Goal: Task Accomplishment & Management: Manage account settings

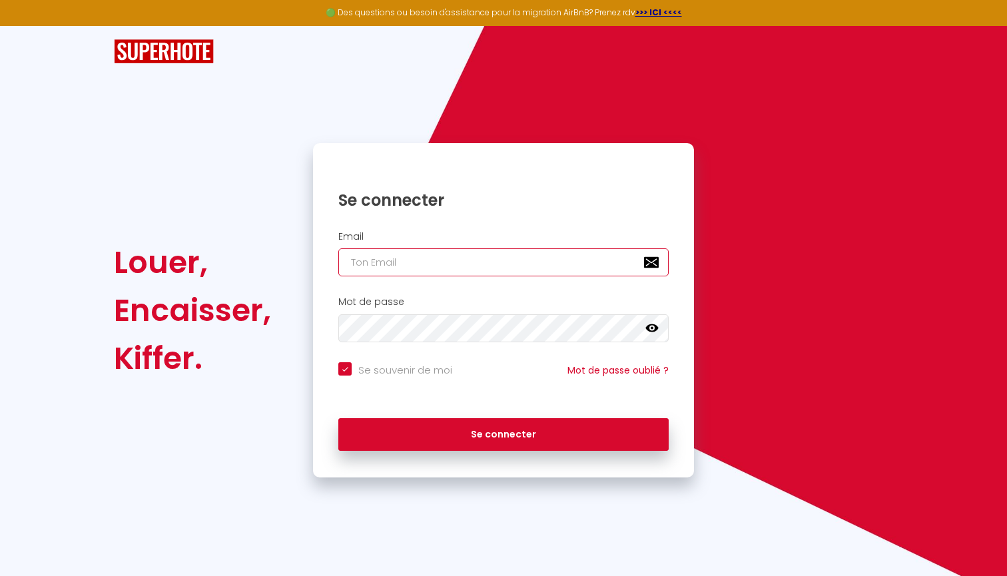
type input "m"
checkbox input "true"
type input "ma"
checkbox input "true"
type input "may"
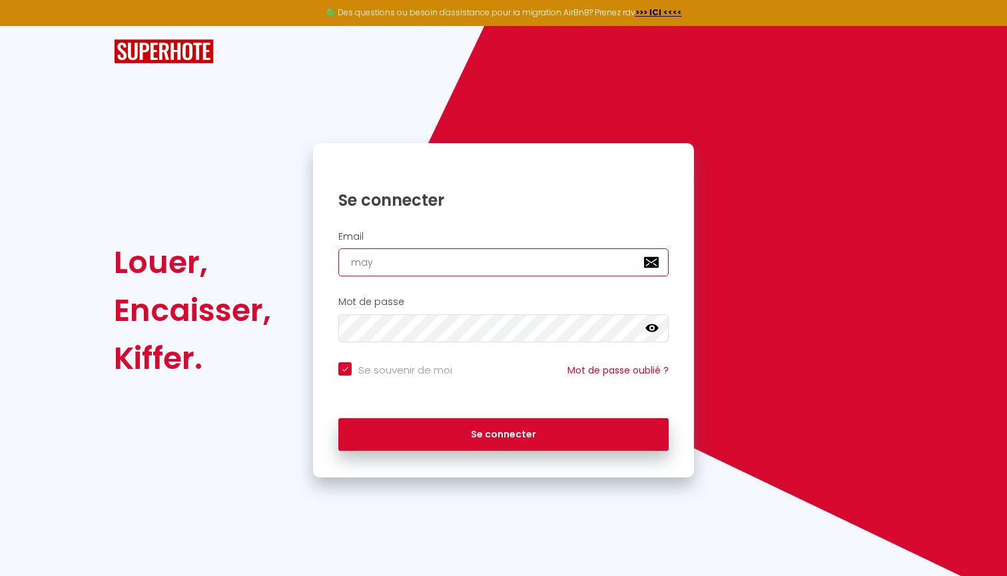
checkbox input "true"
type input "maya"
checkbox input "true"
type input "mayas"
checkbox input "true"
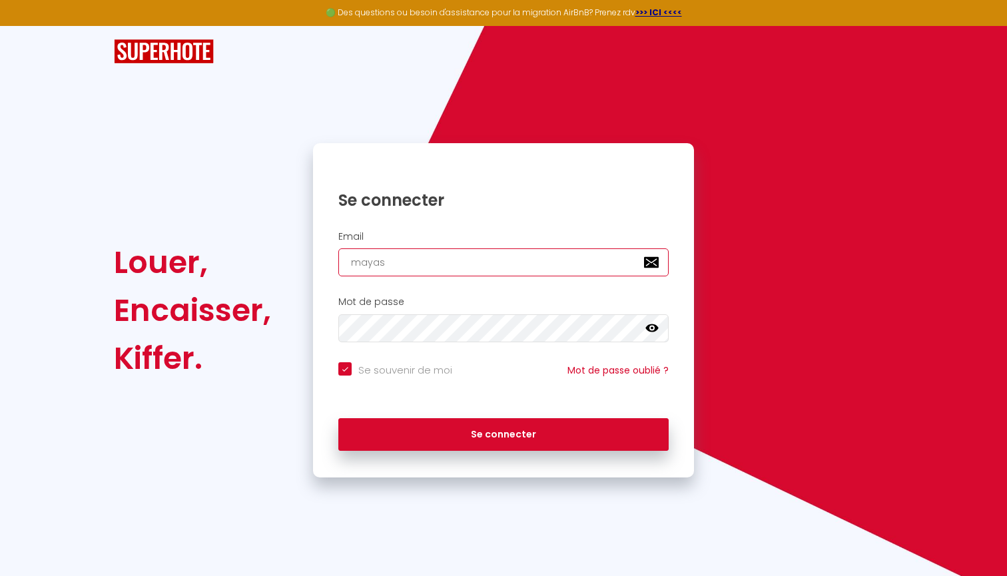
type input "mayas."
checkbox input "true"
click at [503, 432] on button "Se connecter" at bounding box center [503, 434] width 330 height 33
type input "mayas.;"
checkbox input "true"
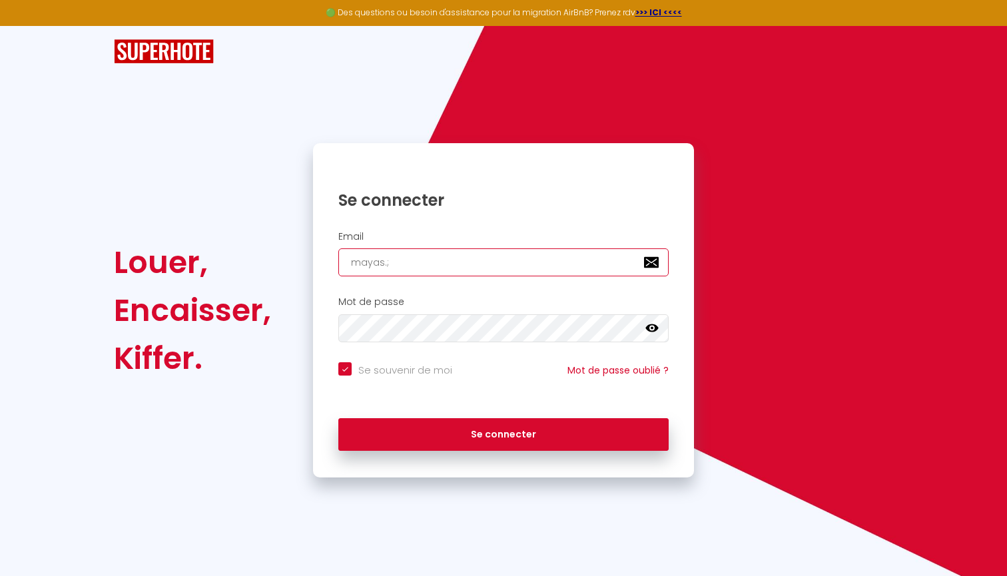
type input "mayas."
checkbox input "true"
type input "mayas.."
checkbox input "true"
type input "mayas..c"
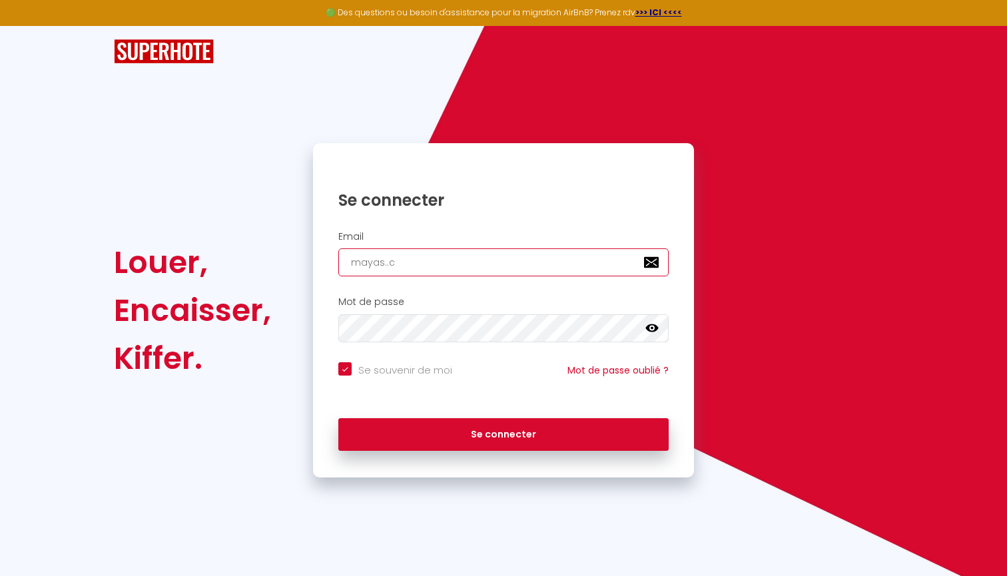
checkbox input "true"
type input "mayas..co"
checkbox input "true"
type input "mayas..cor"
checkbox input "true"
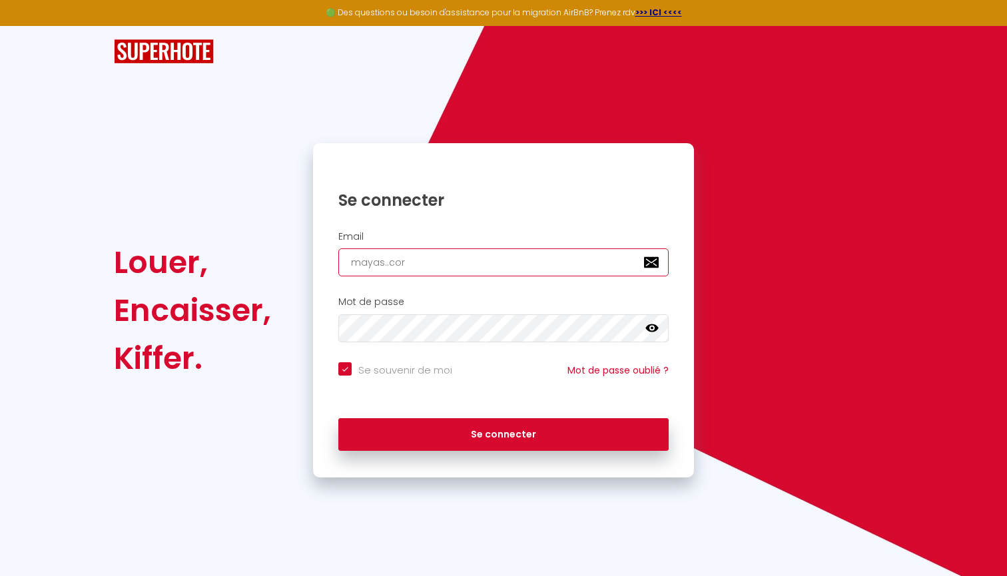
type input "mayas..cord"
checkbox input "true"
type input "mayas..cordu"
checkbox input "true"
type input "mayas..cordua"
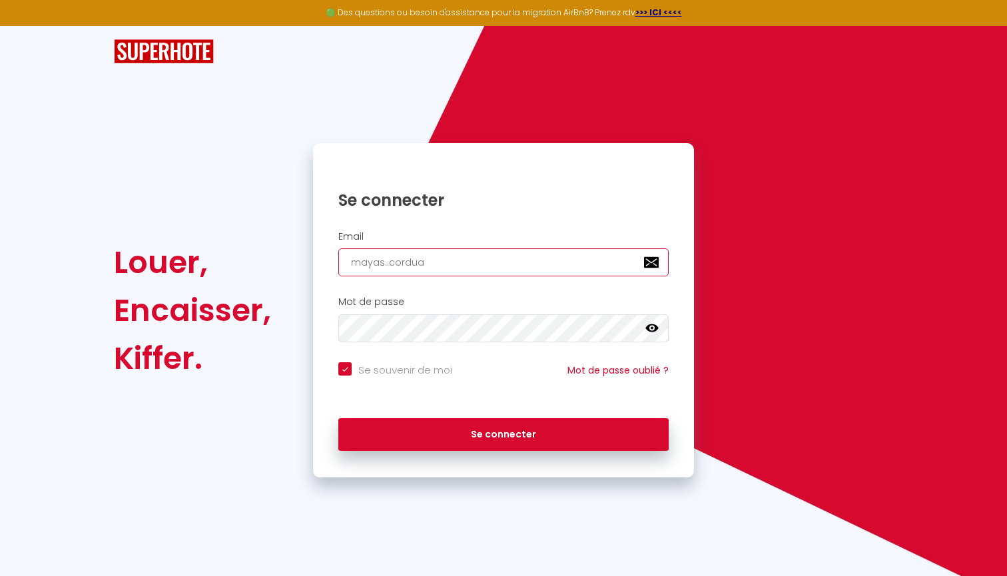
checkbox input "true"
type input "mayas..corduan"
checkbox input "true"
type input "mayas..corduan#"
checkbox input "true"
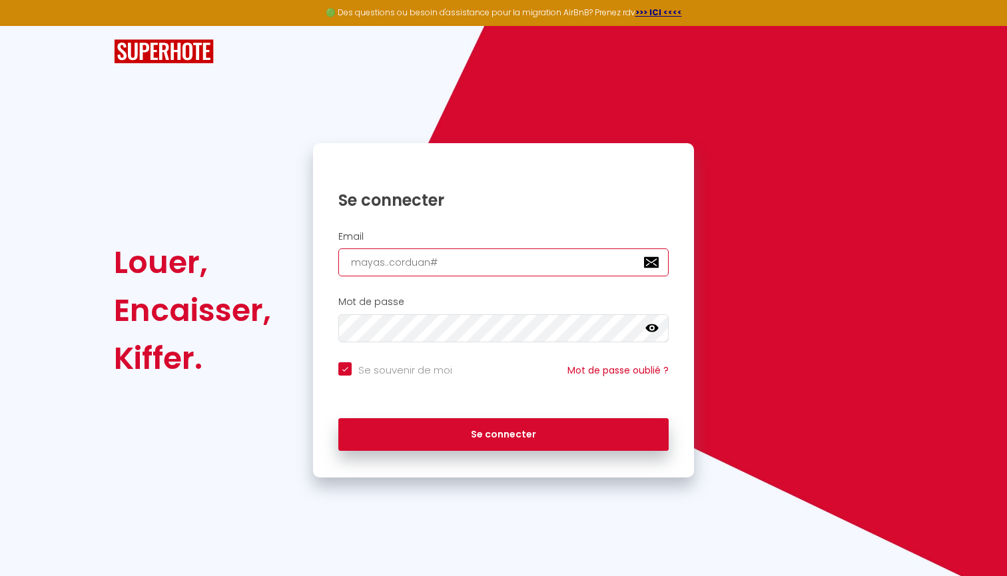
type input "mayas..corduan"
checkbox input "true"
type input "mayas..corduan@"
checkbox input "true"
type input "mayas..corduan@g"
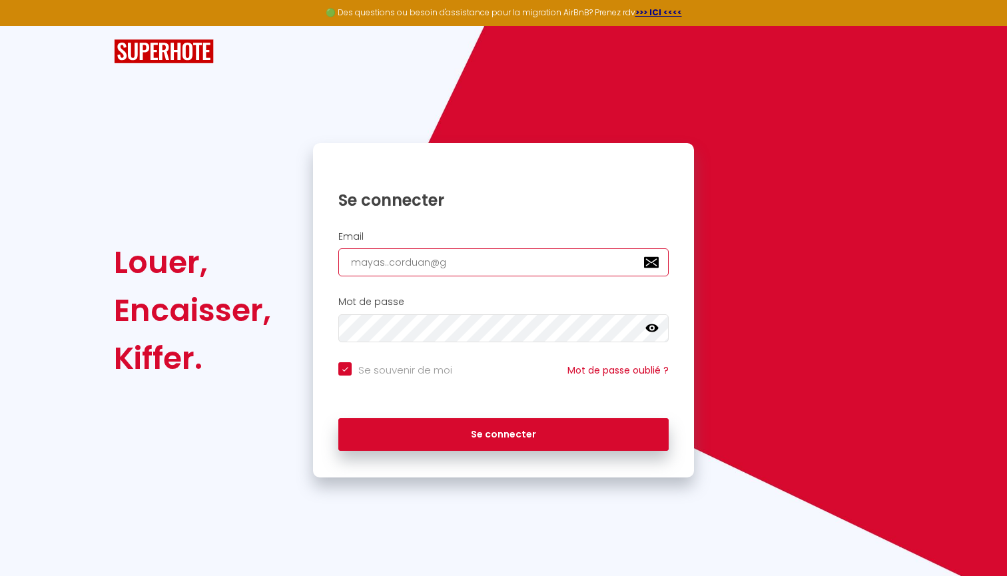
checkbox input "true"
type input "mayas..corduan@gm"
checkbox input "true"
type input "mayas..corduan@gma"
checkbox input "true"
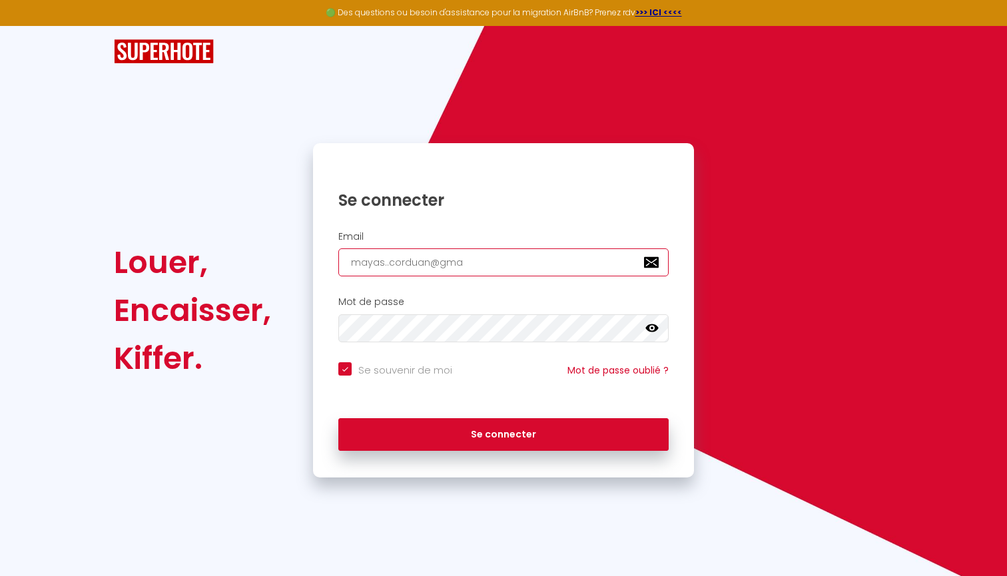
type input "mayas..corduan@gmai"
checkbox input "true"
type input "mayas..[EMAIL_ADDRESS]"
checkbox input "true"
type input "mayas..[EMAIL_ADDRESS]."
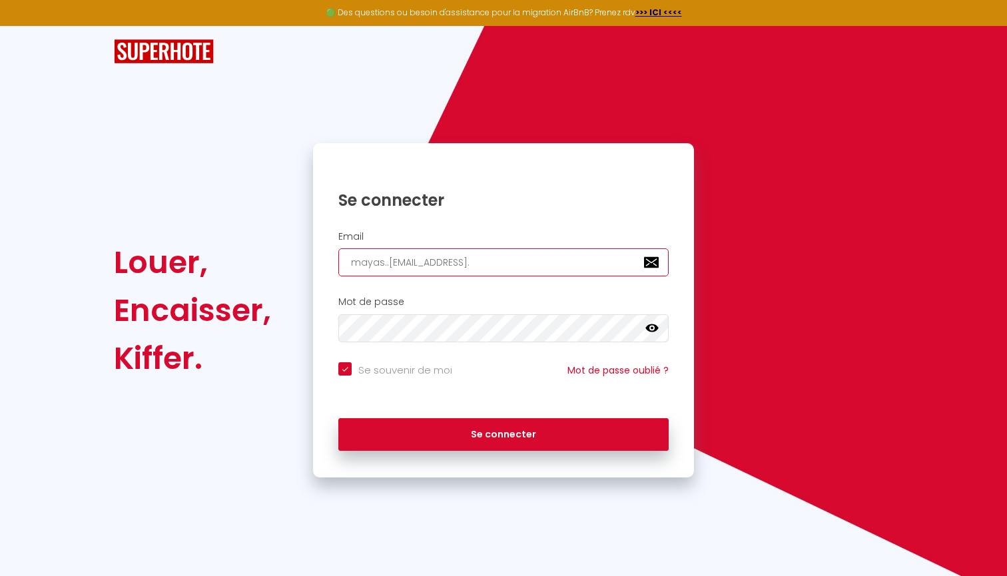
checkbox input "true"
type input "mayas..corduan@gmail.c"
checkbox input "true"
type input "mayas..[EMAIL_ADDRESS][DOMAIN_NAME]"
checkbox input "true"
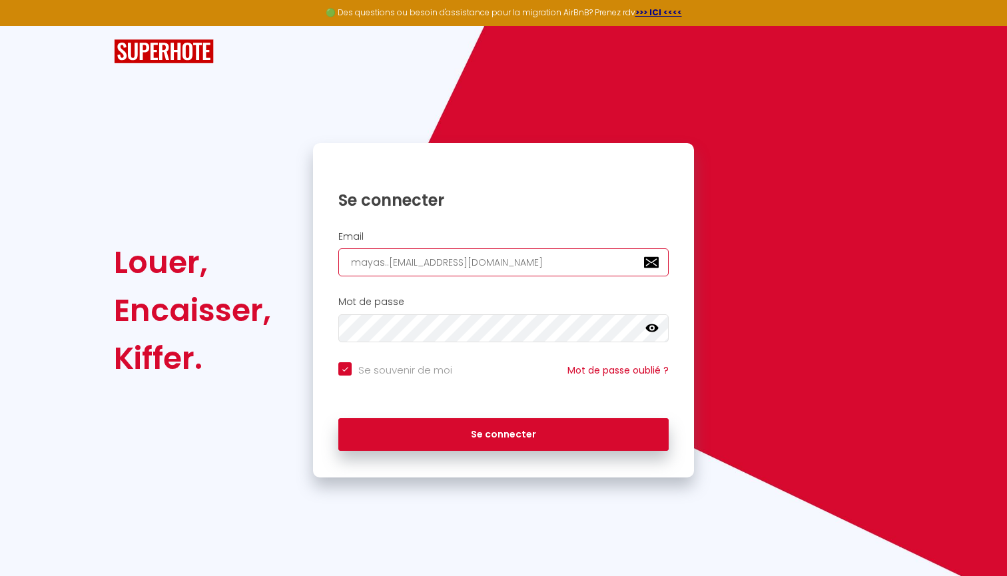
type input "mayas..[EMAIL_ADDRESS][DOMAIN_NAME]"
checkbox input "true"
type input "mayas..[EMAIL_ADDRESS][DOMAIN_NAME]"
click at [653, 324] on icon at bounding box center [651, 328] width 13 height 8
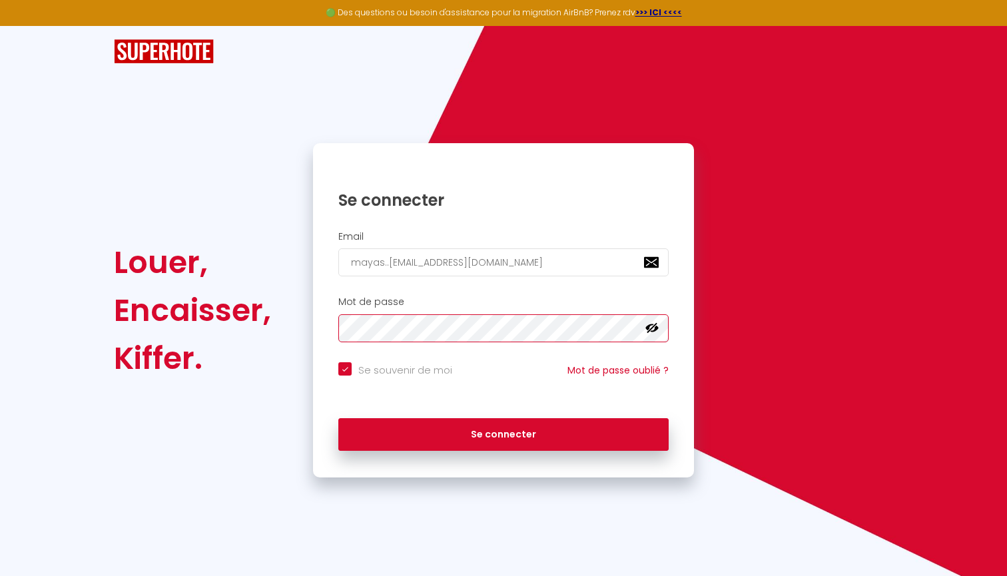
click at [318, 327] on div "Mot de passe false" at bounding box center [503, 319] width 381 height 46
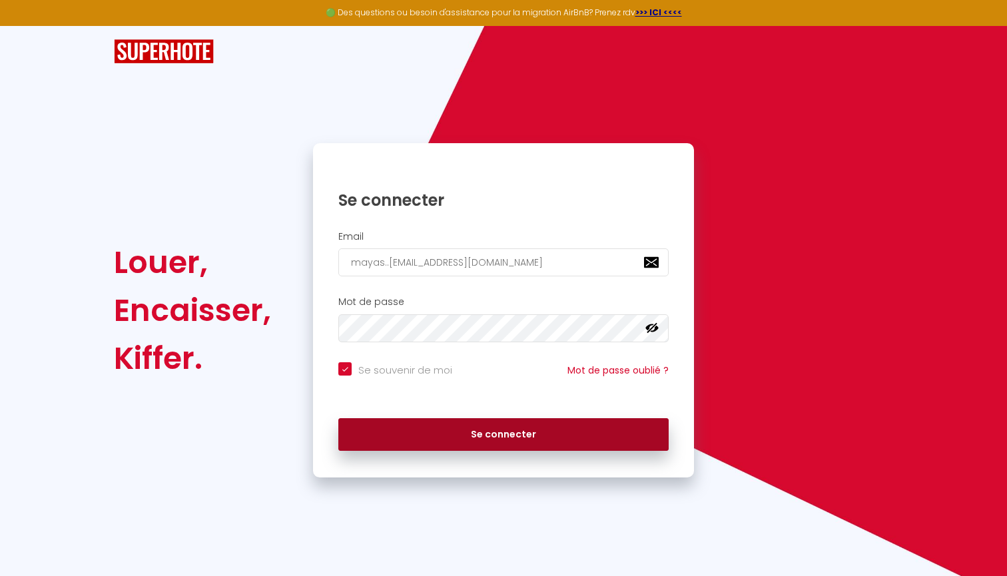
click at [504, 427] on button "Se connecter" at bounding box center [503, 434] width 330 height 33
checkbox input "true"
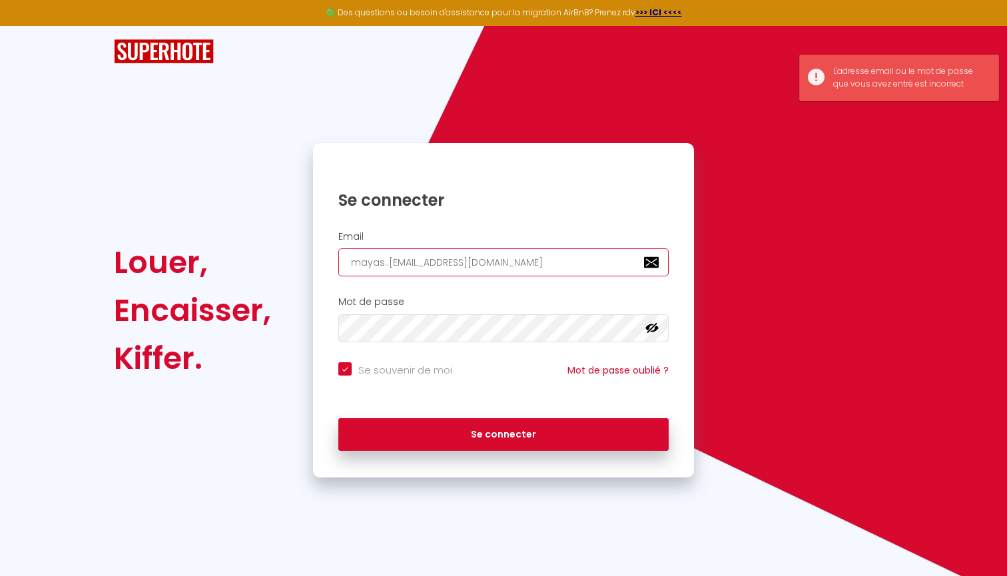
drag, startPoint x: 381, startPoint y: 260, endPoint x: 342, endPoint y: 262, distance: 38.7
click at [342, 262] on input "mayas..[EMAIL_ADDRESS][DOMAIN_NAME]" at bounding box center [503, 262] width 330 height 28
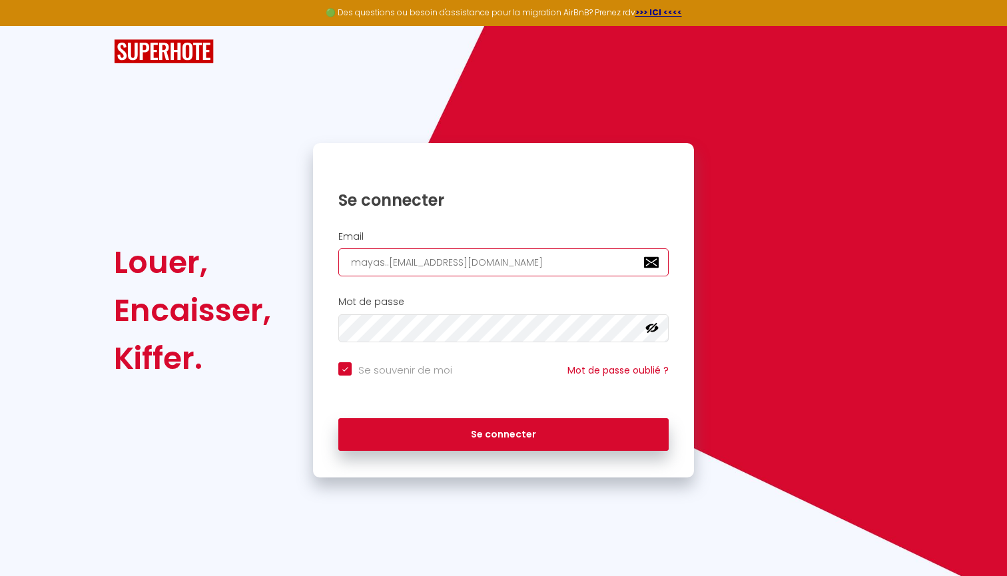
drag, startPoint x: 422, startPoint y: 262, endPoint x: 317, endPoint y: 264, distance: 105.2
click at [317, 264] on div "Email mayas..[EMAIL_ADDRESS][DOMAIN_NAME]" at bounding box center [503, 254] width 381 height 46
type input "[EMAIL_ADDRESS][DOMAIN_NAME]"
checkbox input "true"
type input "[EMAIL_ADDRESS][DOMAIN_NAME]"
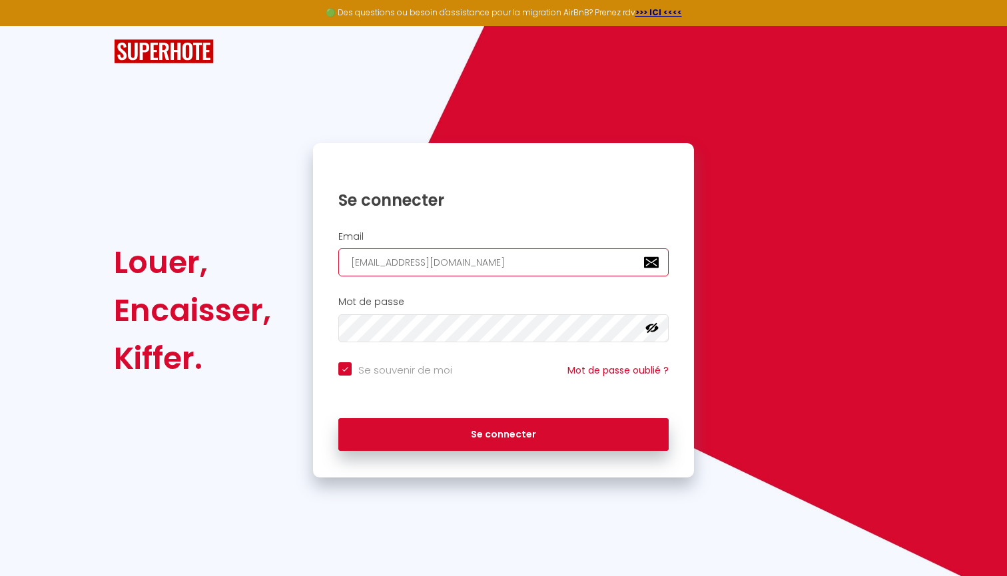
checkbox input "true"
type input "[EMAIL_ADDRESS][DOMAIN_NAME]"
checkbox input "true"
type input "[EMAIL_ADDRESS][DOMAIN_NAME]"
checkbox input "true"
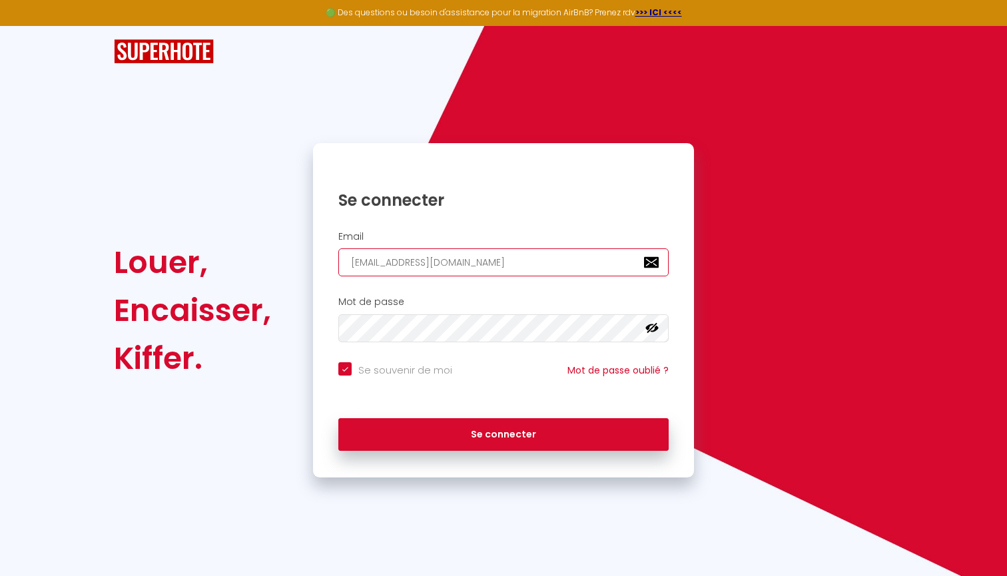
type input "[EMAIL_ADDRESS][DOMAIN_NAME]"
checkbox input "true"
type input "[EMAIL_ADDRESS][DOMAIN_NAME]"
checkbox input "true"
type input "[EMAIL_ADDRESS][DOMAIN_NAME]"
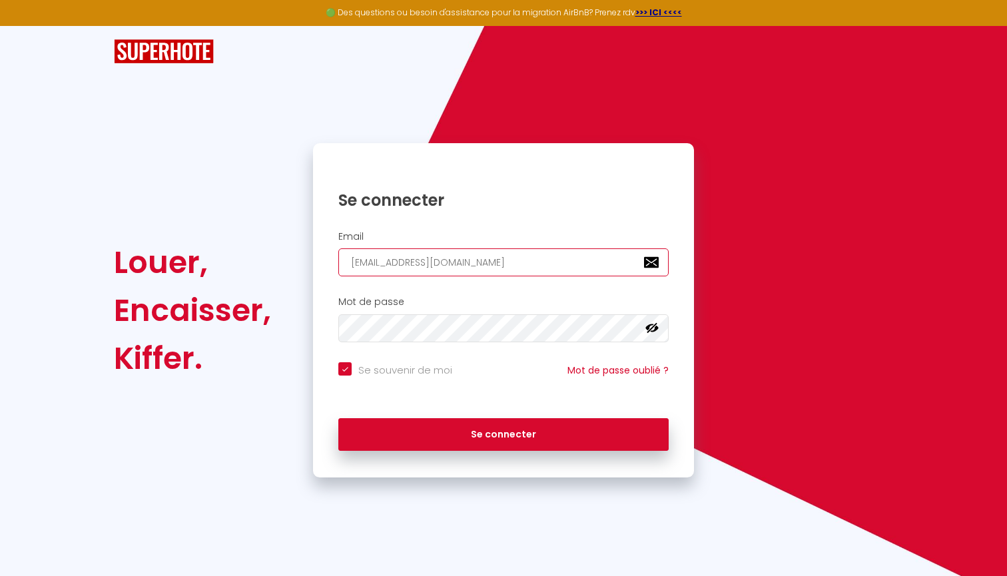
checkbox input "true"
type input "[EMAIL_ADDRESS][DOMAIN_NAME]"
checkbox input "true"
type input "[DOMAIN_NAME][EMAIL_ADDRESS][DOMAIN_NAME]"
checkbox input "true"
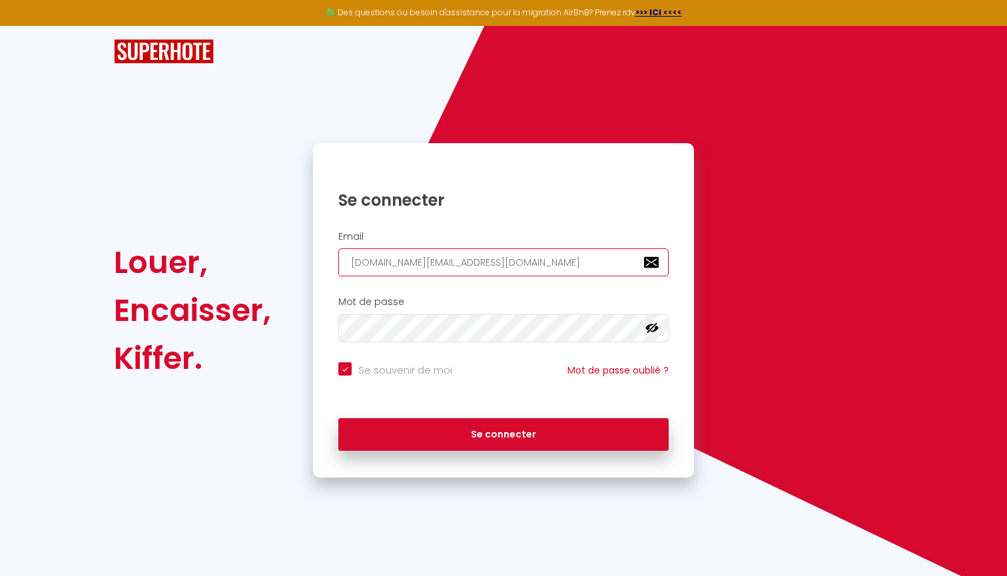
type input "[EMAIL_ADDRESS][DOMAIN_NAME]"
checkbox input "true"
type input "[EMAIL_ADDRESS][DOMAIN_NAME]"
checkbox input "true"
type input "[EMAIL_ADDRESS][DOMAIN_NAME]"
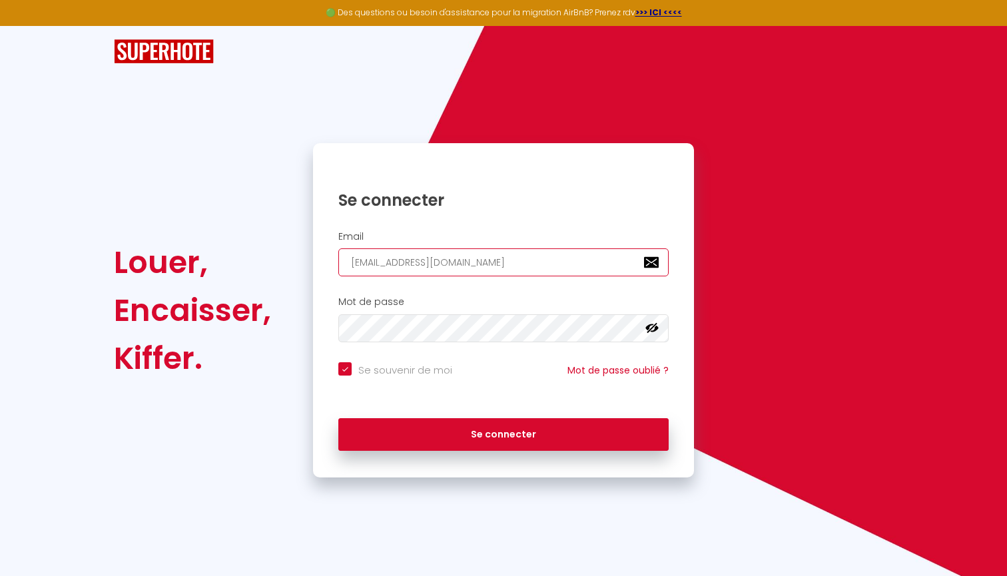
checkbox input "true"
type input "[EMAIL_ADDRESS][PERSON_NAME][DOMAIN_NAME]"
checkbox input "true"
type input "[EMAIL_ADDRESS][PERSON_NAME][DOMAIN_NAME]"
checkbox input "true"
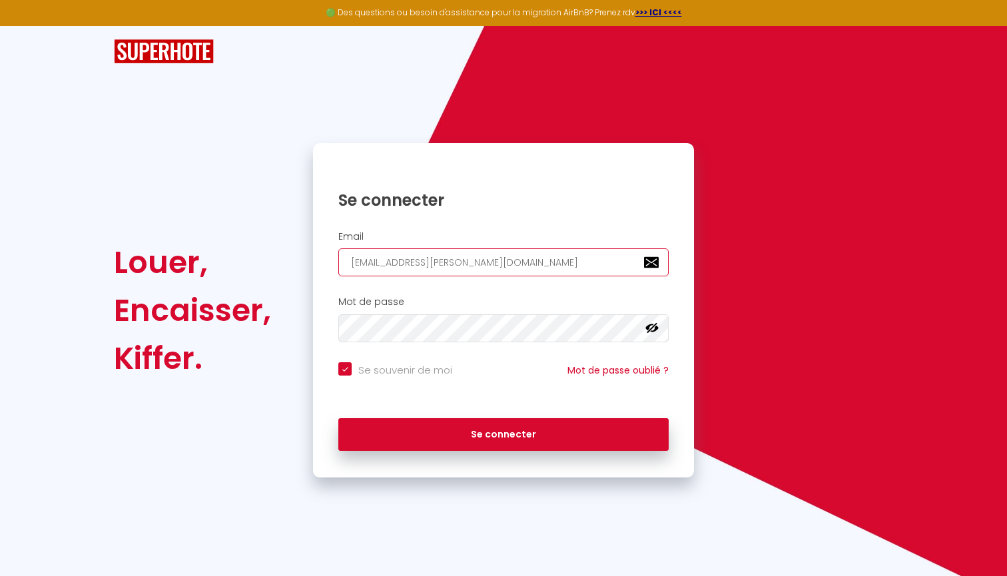
type input "[EMAIL_ADDRESS][DOMAIN_NAME]"
checkbox input "true"
type input "[EMAIL_ADDRESS][DOMAIN_NAME]"
checkbox input "true"
click at [442, 264] on input "[EMAIL_ADDRESS][DOMAIN_NAME]" at bounding box center [503, 262] width 330 height 28
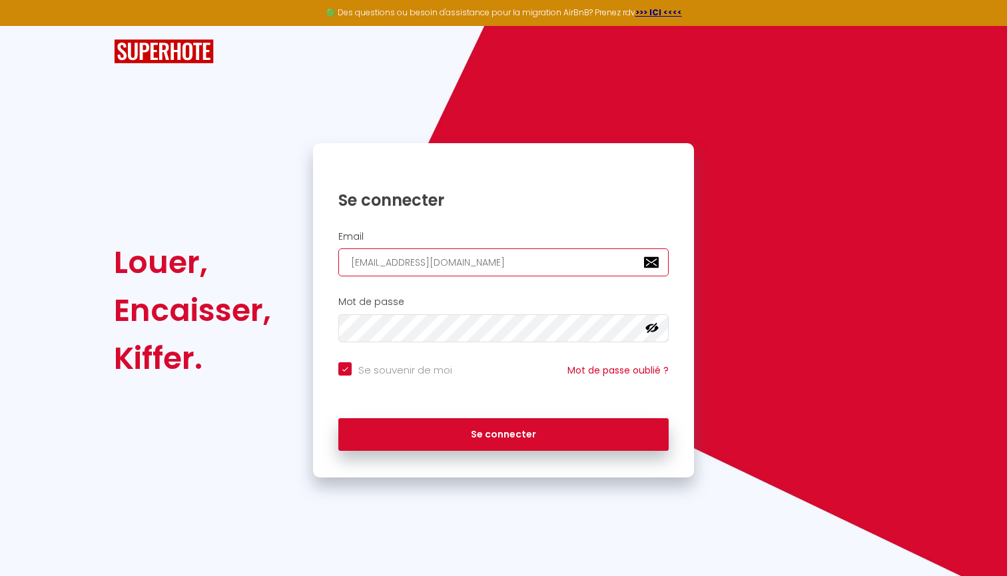
type input "[EMAIL_ADDRESS][DOMAIN_NAME]"
checkbox input "true"
click at [573, 262] on input "[EMAIL_ADDRESS][DOMAIN_NAME]" at bounding box center [503, 262] width 330 height 28
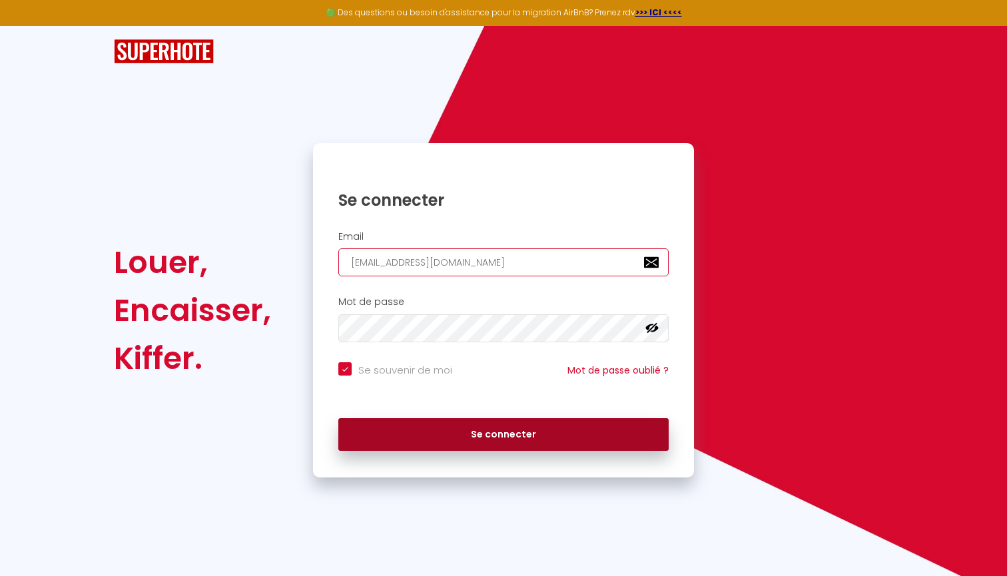
type input "[EMAIL_ADDRESS][DOMAIN_NAME]"
click at [510, 436] on button "Se connecter" at bounding box center [503, 434] width 330 height 33
checkbox input "true"
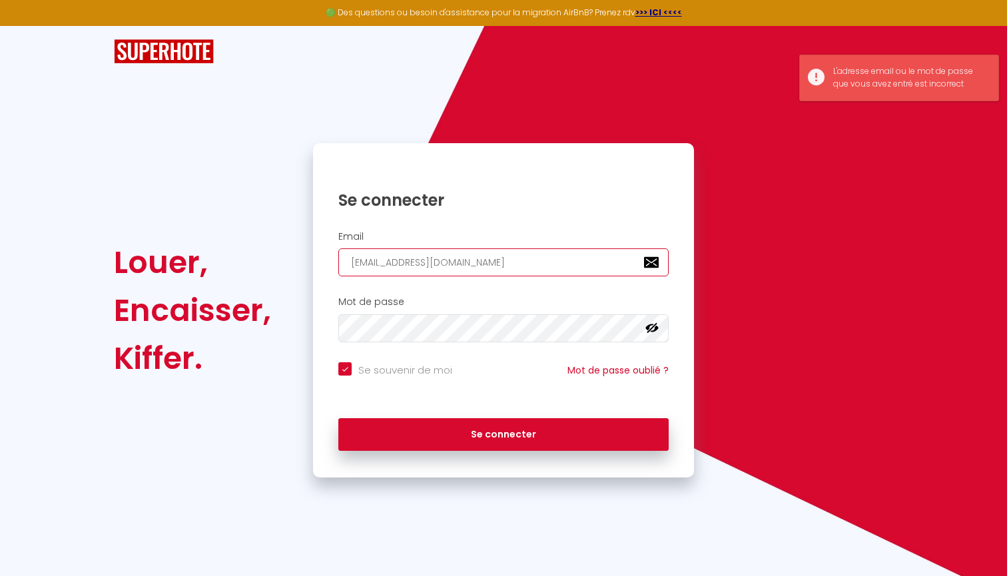
drag, startPoint x: 434, startPoint y: 262, endPoint x: 308, endPoint y: 265, distance: 125.9
click at [308, 265] on div "Se connecter Email [EMAIL_ADDRESS][DOMAIN_NAME] Mot de passe false Se souvenir …" at bounding box center [503, 310] width 398 height 334
type input "w@[DOMAIN_NAME]"
checkbox input "true"
type input "[EMAIL_ADDRESS][DOMAIN_NAME]"
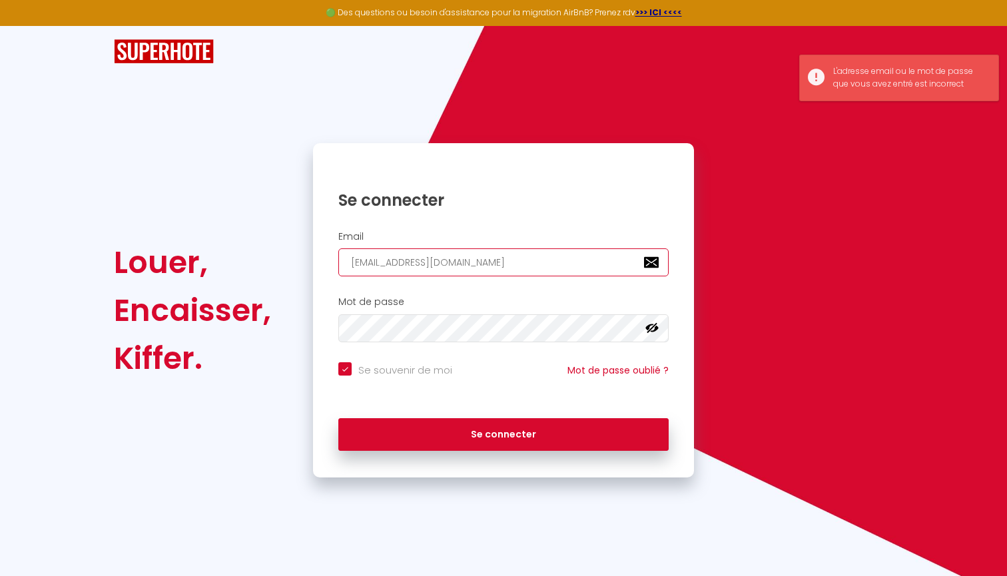
checkbox input "true"
type input "[EMAIL_ADDRESS][DOMAIN_NAME]"
checkbox input "true"
type input "web.@[DOMAIN_NAME]"
checkbox input "true"
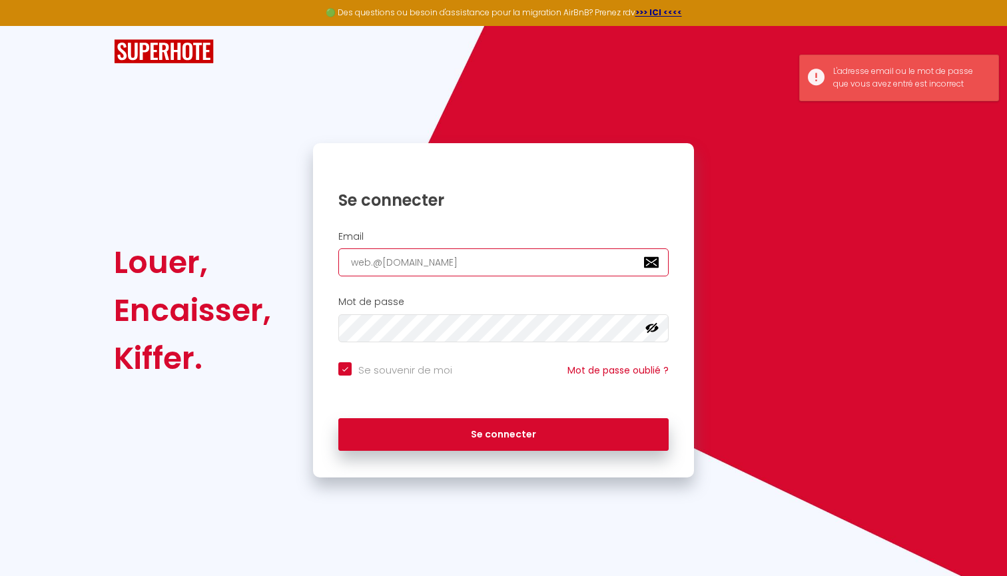
type input "[EMAIL_ADDRESS][DOMAIN_NAME]"
checkbox input "true"
type input "[DOMAIN_NAME][EMAIL_ADDRESS][DOMAIN_NAME]"
checkbox input "true"
type input "[EMAIL_ADDRESS][DOMAIN_NAME]"
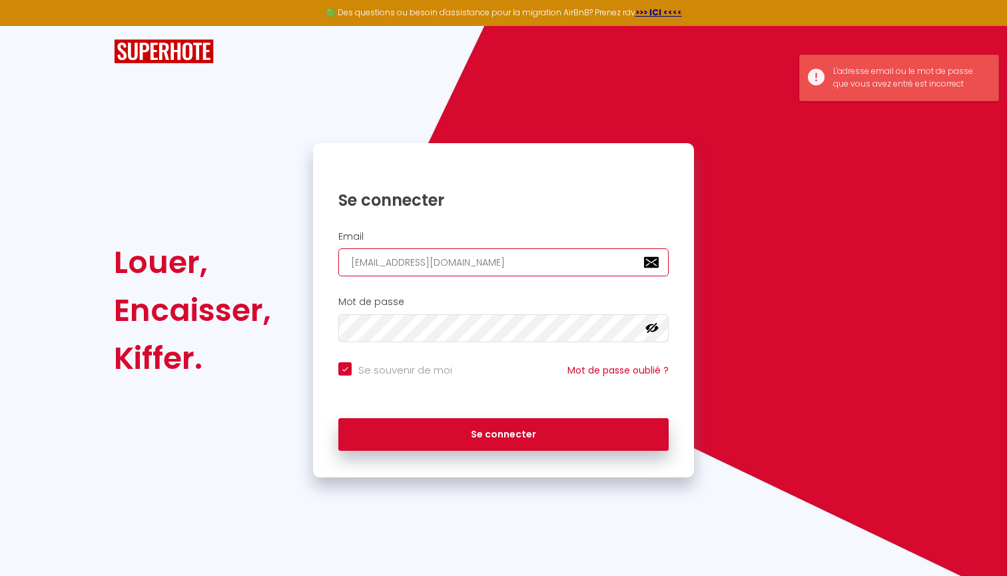
checkbox input "true"
type input "[EMAIL_ADDRESS][DOMAIN_NAME]"
checkbox input "true"
type input "[EMAIL_ADDRESS][DOMAIN_NAME]"
checkbox input "true"
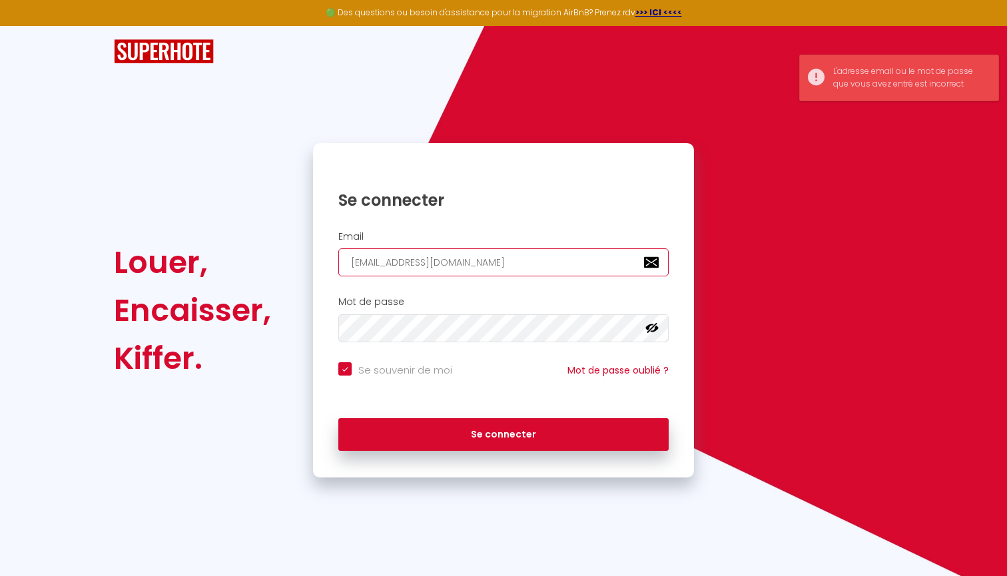
type input "[EMAIL_ADDRESS][DOMAIN_NAME]"
checkbox input "true"
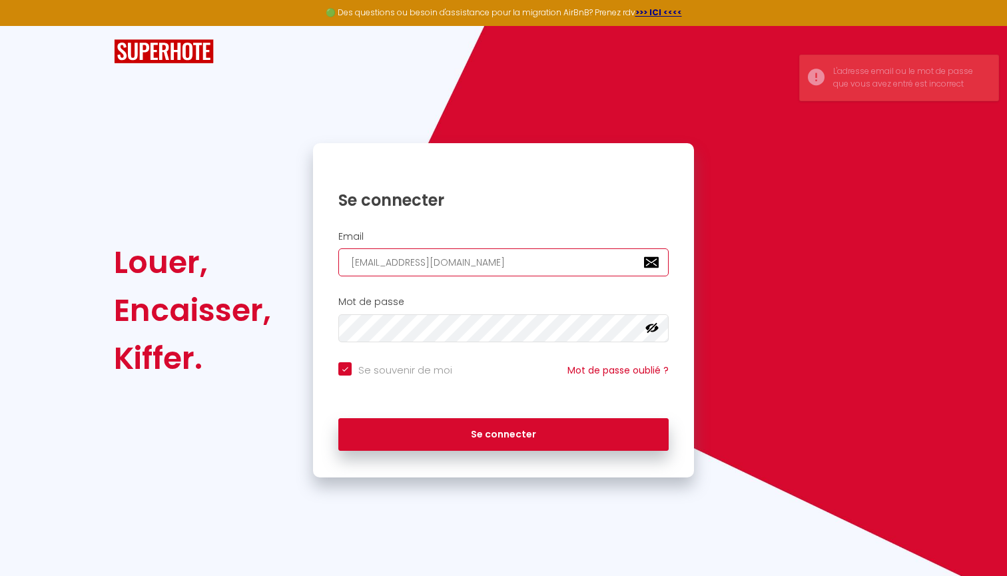
type input "[EMAIL_ADDRESS][DOMAIN_NAME]"
checkbox input "true"
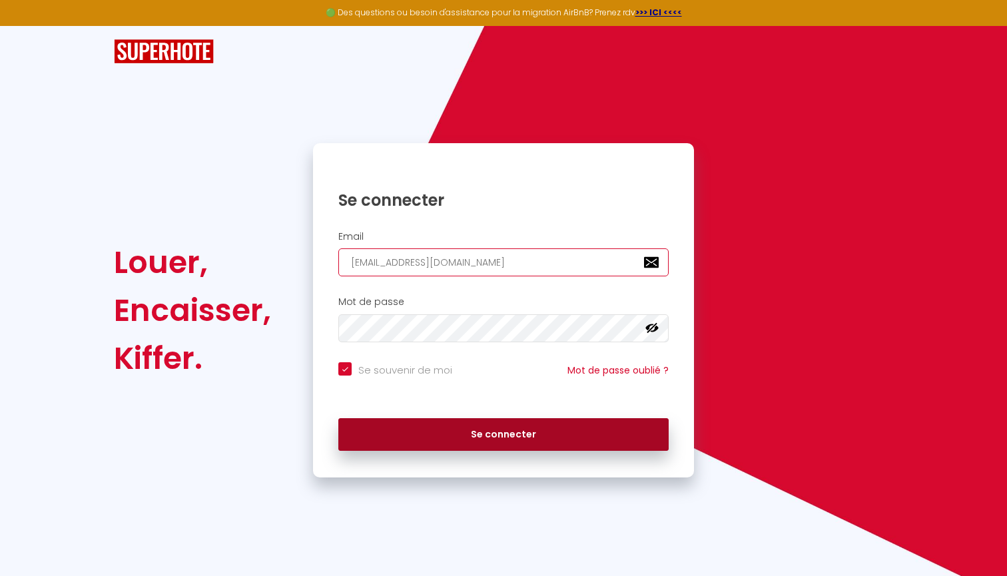
type input "[EMAIL_ADDRESS][DOMAIN_NAME]"
click at [456, 421] on button "Se connecter" at bounding box center [503, 434] width 330 height 33
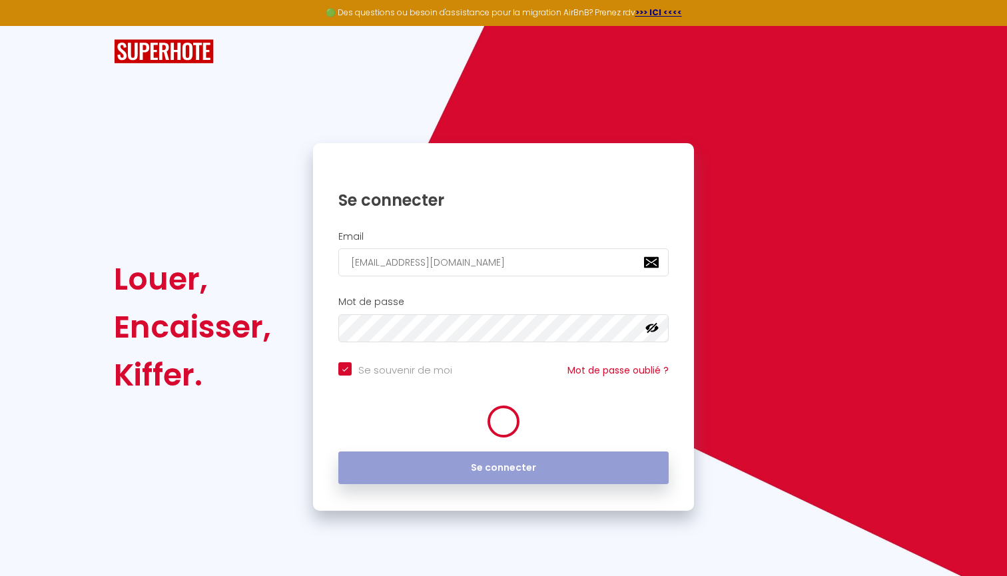
checkbox input "true"
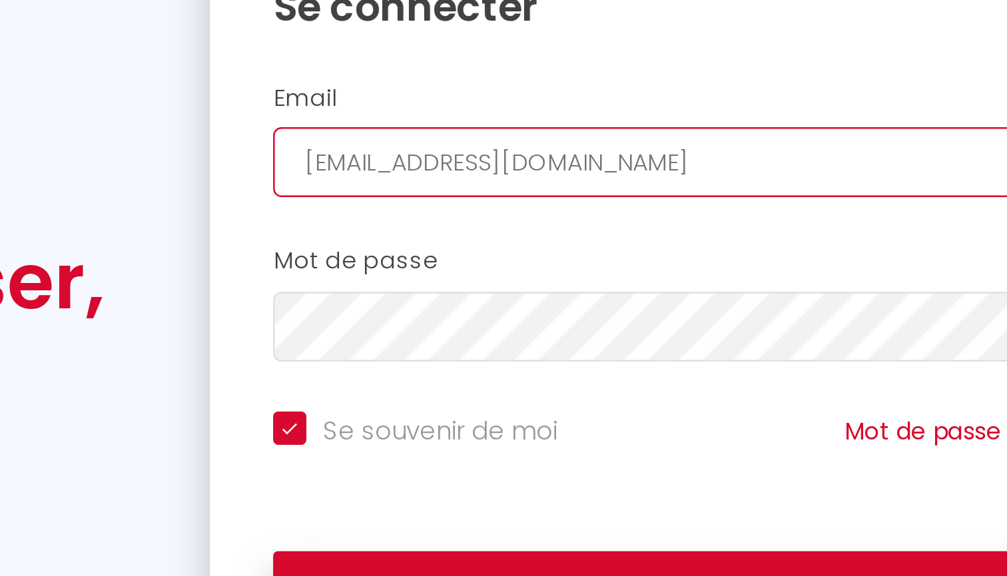
drag, startPoint x: 182, startPoint y: 63, endPoint x: 90, endPoint y: 63, distance: 91.9
click at [313, 231] on div "Email [EMAIL_ADDRESS][DOMAIN_NAME]" at bounding box center [503, 254] width 381 height 46
type input "m@[DOMAIN_NAME]"
checkbox input "true"
type input "[EMAIL_ADDRESS][DOMAIN_NAME]"
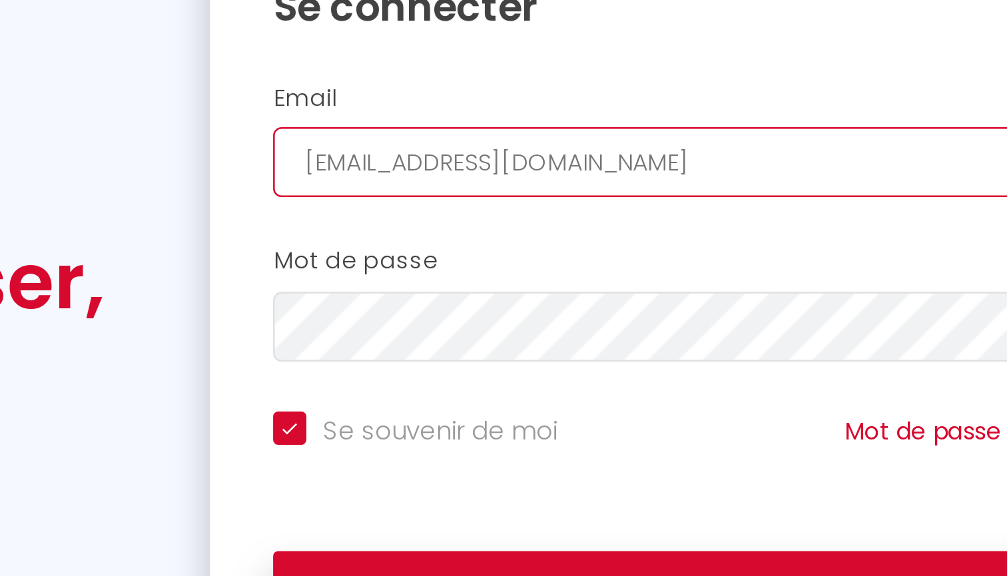
checkbox input "true"
type input "[EMAIL_ADDRESS][DOMAIN_NAME]"
checkbox input "true"
type input "[EMAIL_ADDRESS][DOMAIN_NAME]"
checkbox input "true"
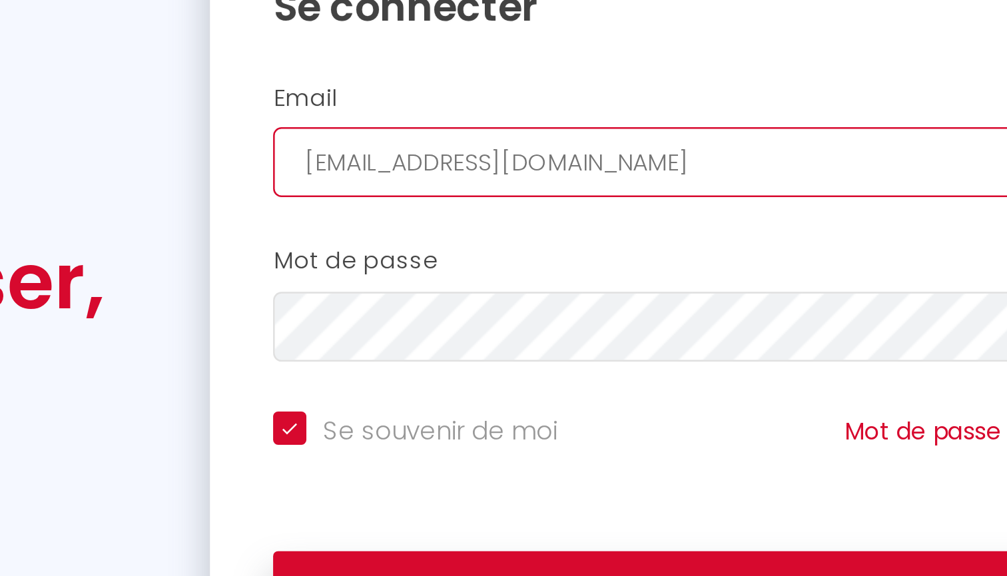
type input "[EMAIL_ADDRESS][DOMAIN_NAME]"
checkbox input "true"
type input "[EMAIL_ADDRESS][DOMAIN_NAME]"
checkbox input "true"
type input "[EMAIL_ADDRESS][DOMAIN_NAME]"
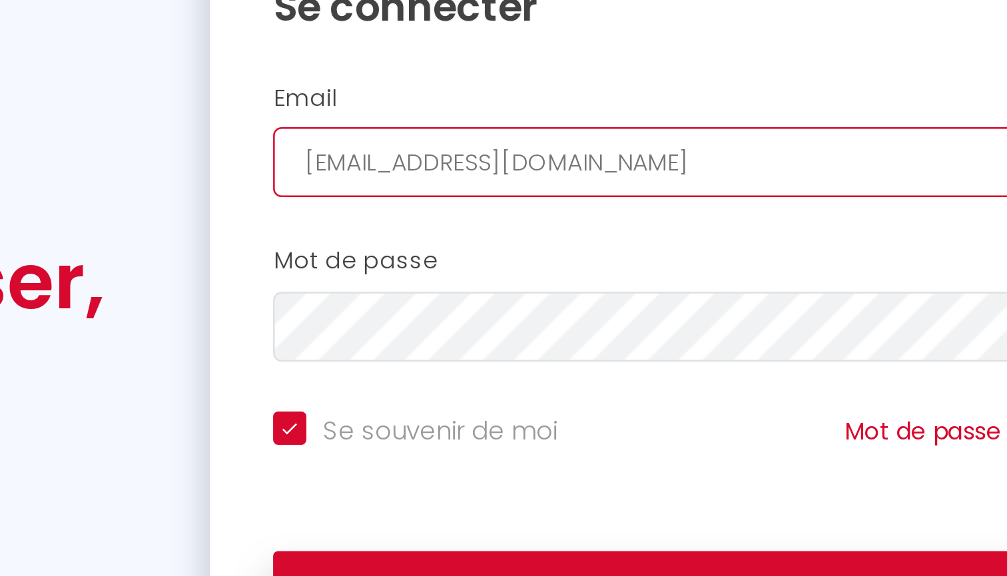
checkbox input "true"
type input "[EMAIL_ADDRESS][DOMAIN_NAME]"
checkbox input "true"
type input "[EMAIL_ADDRESS][DOMAIN_NAME]"
checkbox input "true"
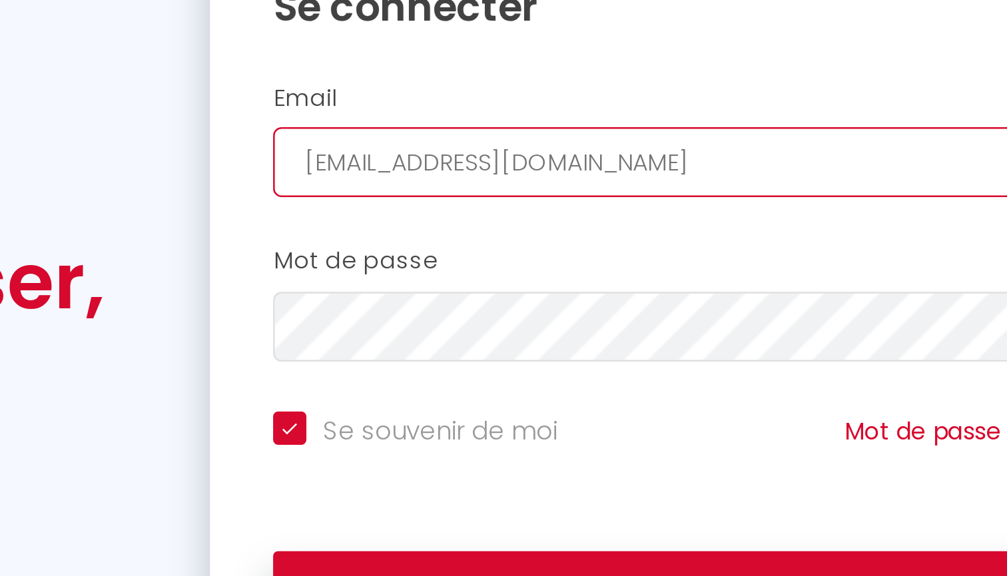
type input "[EMAIL_ADDRESS][DOMAIN_NAME]"
checkbox input "true"
type input "[EMAIL_ADDRESS][DOMAIN_NAME]"
checkbox input "true"
type input "[EMAIL_ADDRESS][DOMAIN_NAME]"
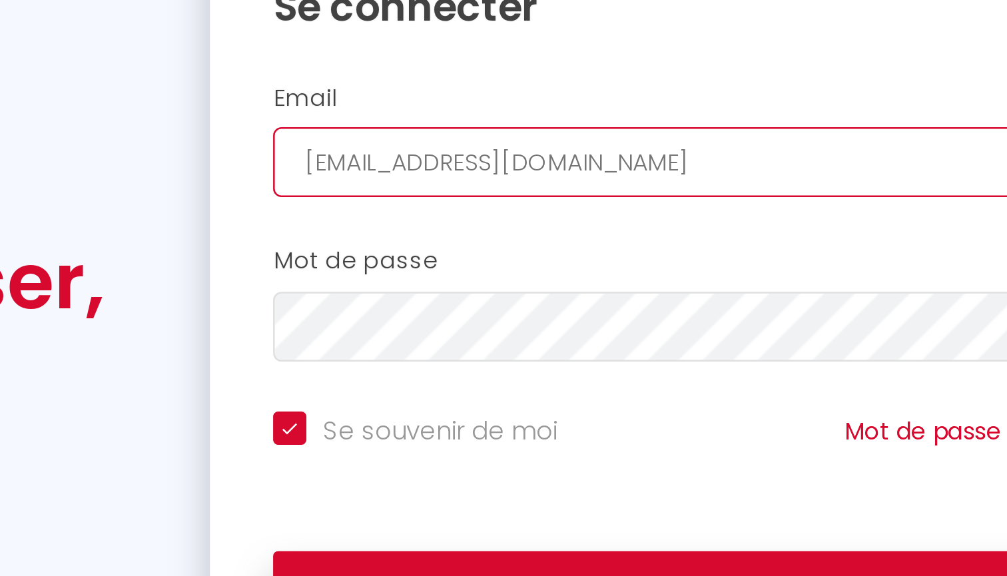
checkbox input "true"
type input "[EMAIL_ADDRESS][DOMAIN_NAME]"
checkbox input "true"
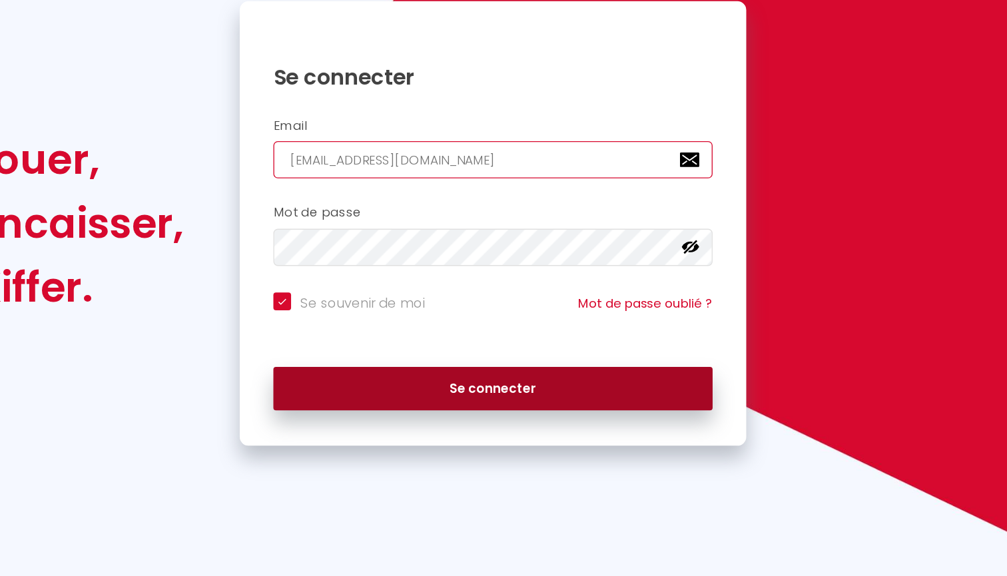
type input "[EMAIL_ADDRESS][DOMAIN_NAME]"
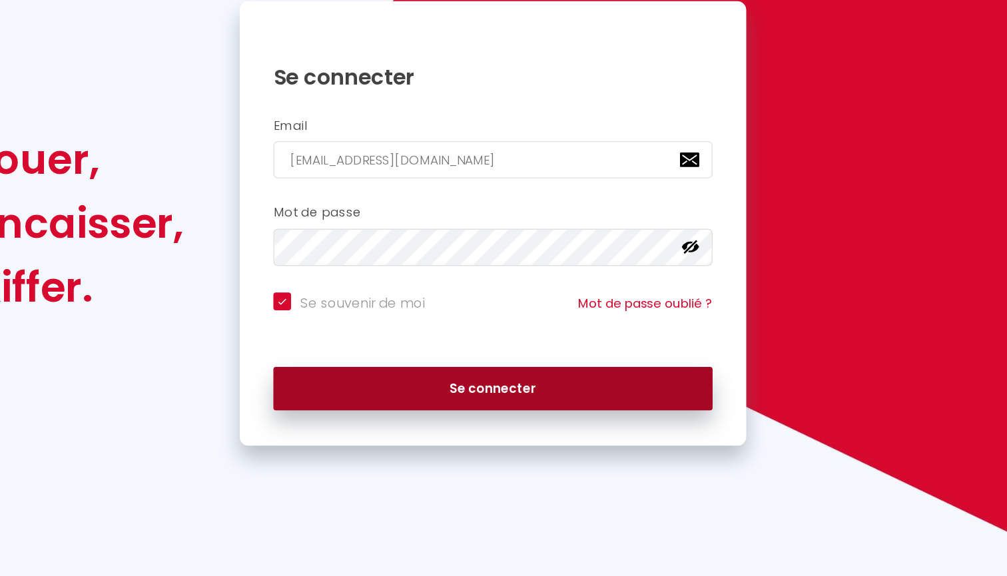
click at [349, 418] on button "Se connecter" at bounding box center [503, 434] width 330 height 33
checkbox input "true"
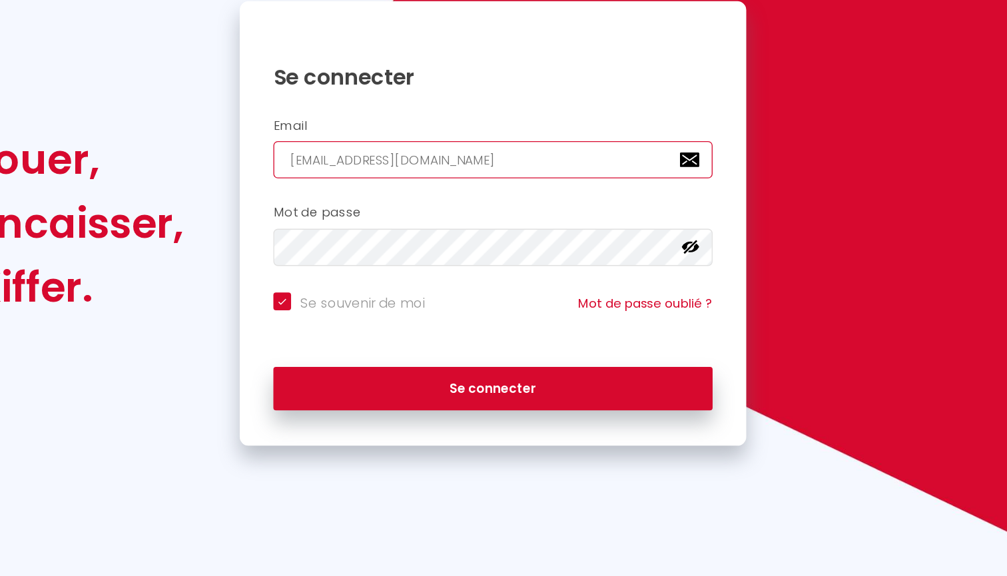
click at [338, 248] on input "[EMAIL_ADDRESS][DOMAIN_NAME]" at bounding box center [503, 262] width 330 height 28
type input "[EMAIL_ADDRESS][DOMAIN_NAME]"
checkbox input "true"
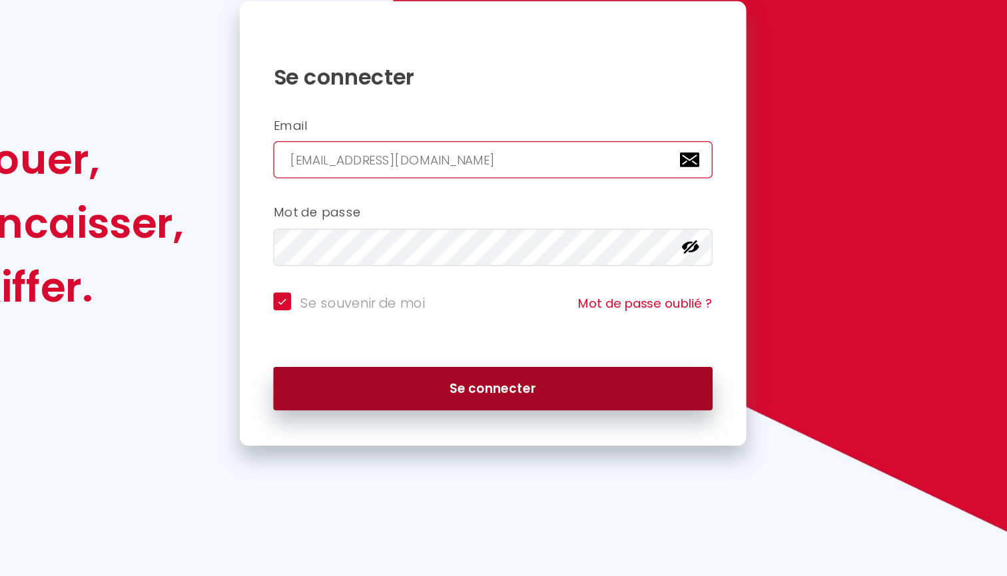
type input "[EMAIL_ADDRESS][DOMAIN_NAME]"
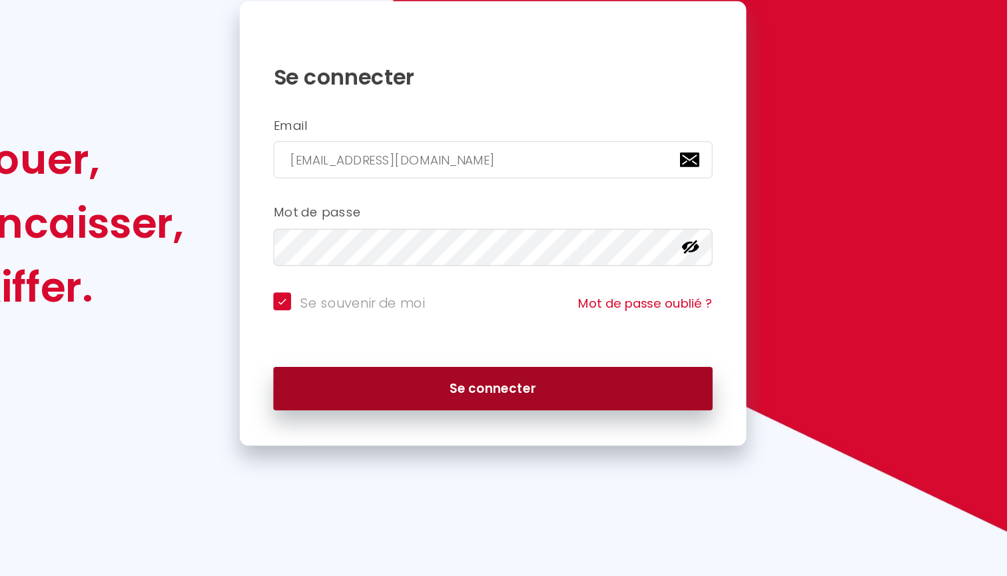
click at [405, 418] on button "Se connecter" at bounding box center [503, 434] width 330 height 33
checkbox input "true"
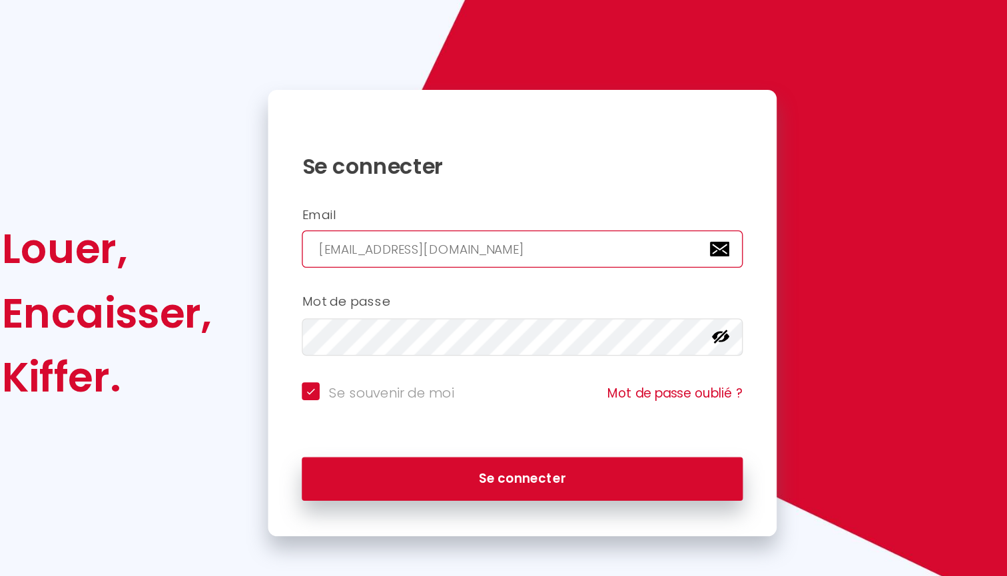
click at [338, 248] on input "[EMAIL_ADDRESS][DOMAIN_NAME]" at bounding box center [503, 262] width 330 height 28
type input "[EMAIL_ADDRESS][DOMAIN_NAME]"
checkbox input "true"
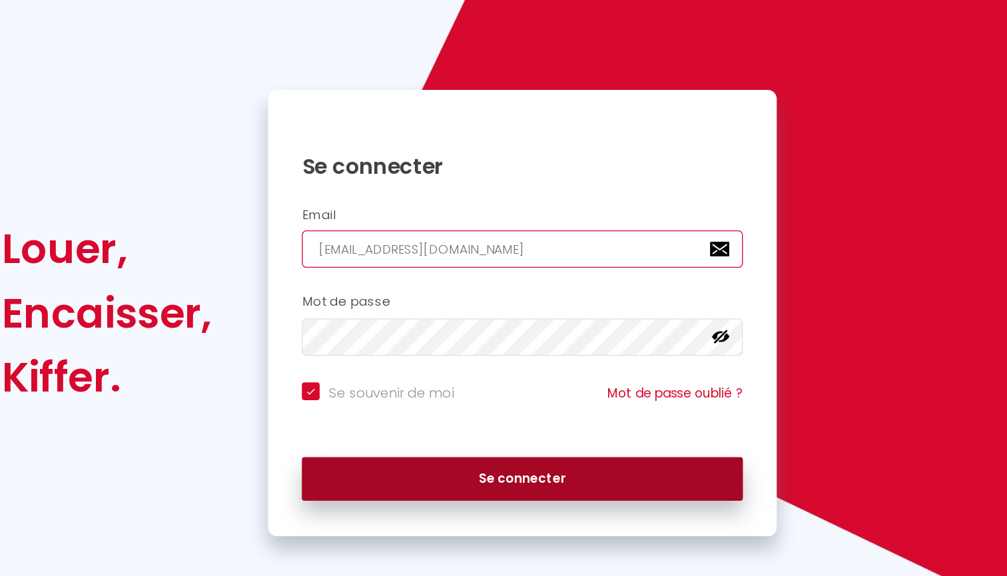
type input "[EMAIL_ADDRESS][DOMAIN_NAME]"
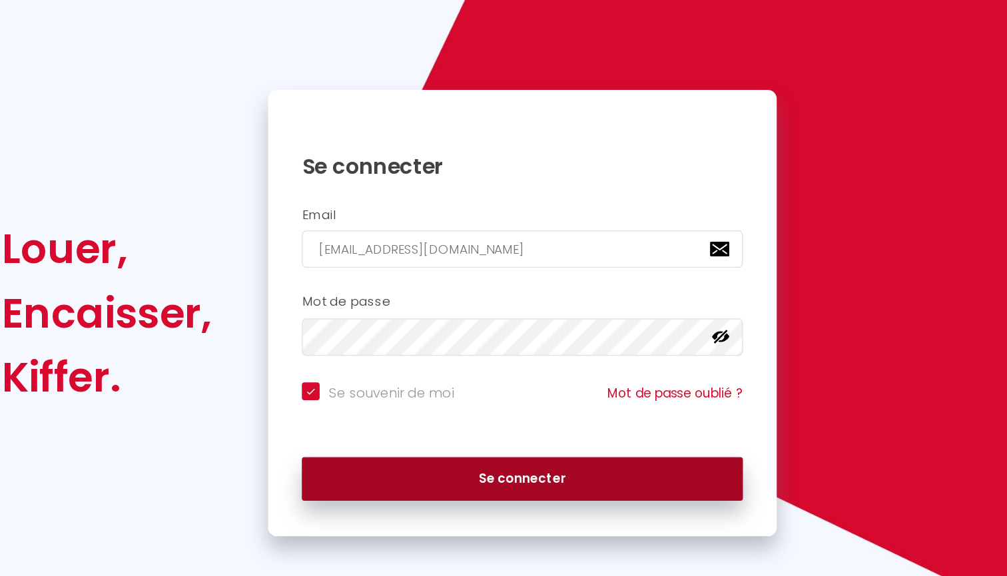
click at [370, 418] on button "Se connecter" at bounding box center [503, 434] width 330 height 33
checkbox input "true"
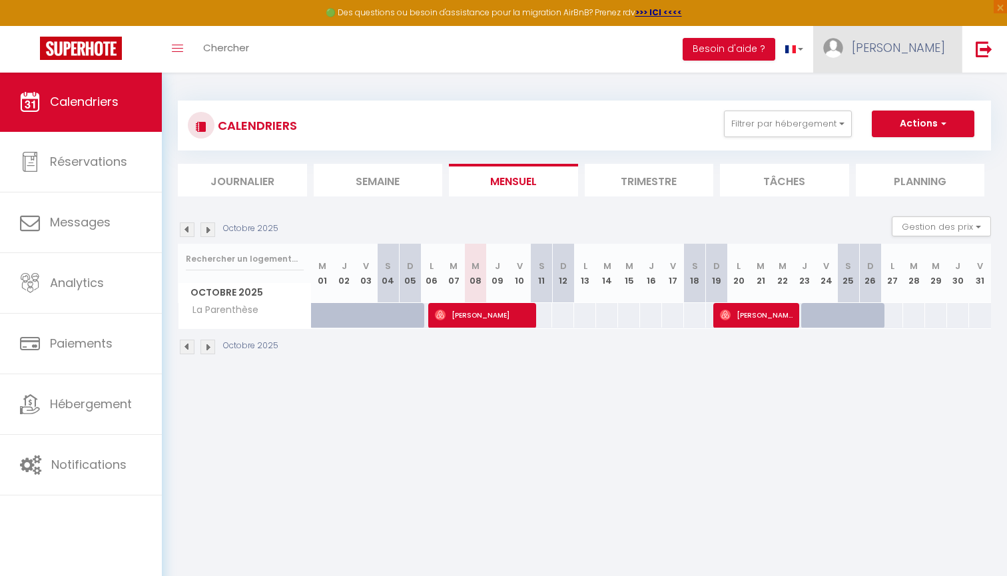
click at [913, 50] on span "[PERSON_NAME]" at bounding box center [898, 47] width 93 height 17
click at [900, 87] on link "Paramètres" at bounding box center [908, 92] width 99 height 23
select select
select select "28"
select select "fr"
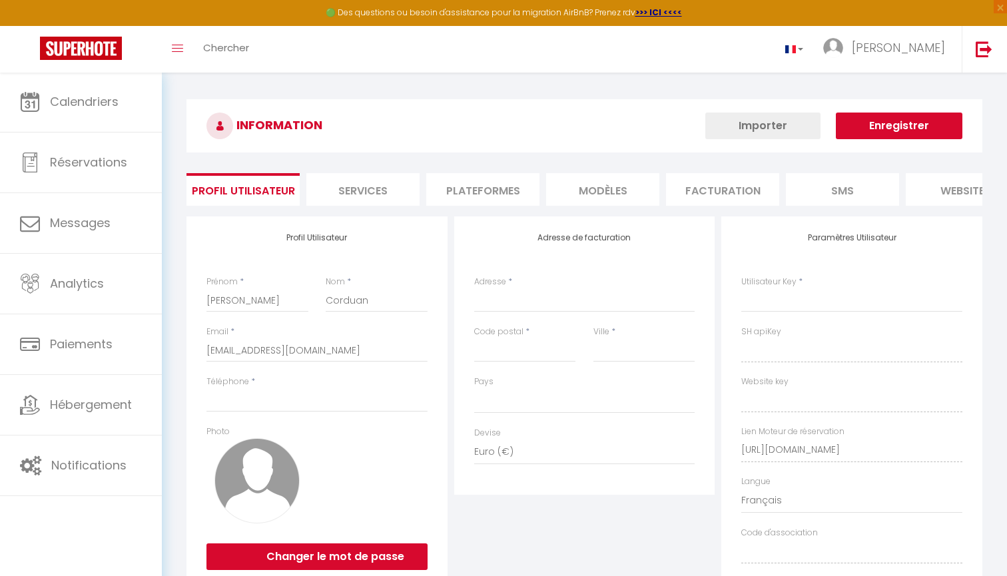
select select
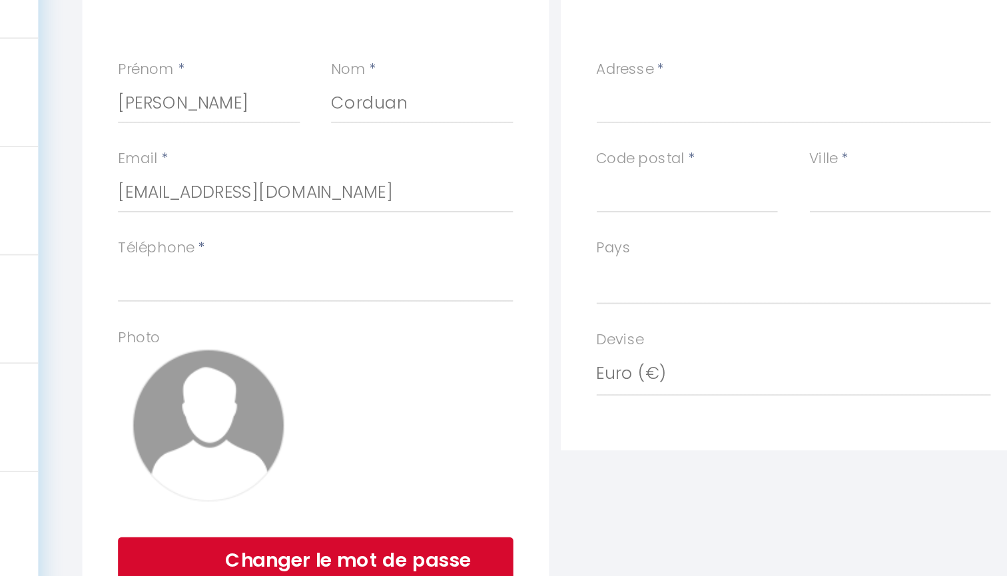
scroll to position [71, 0]
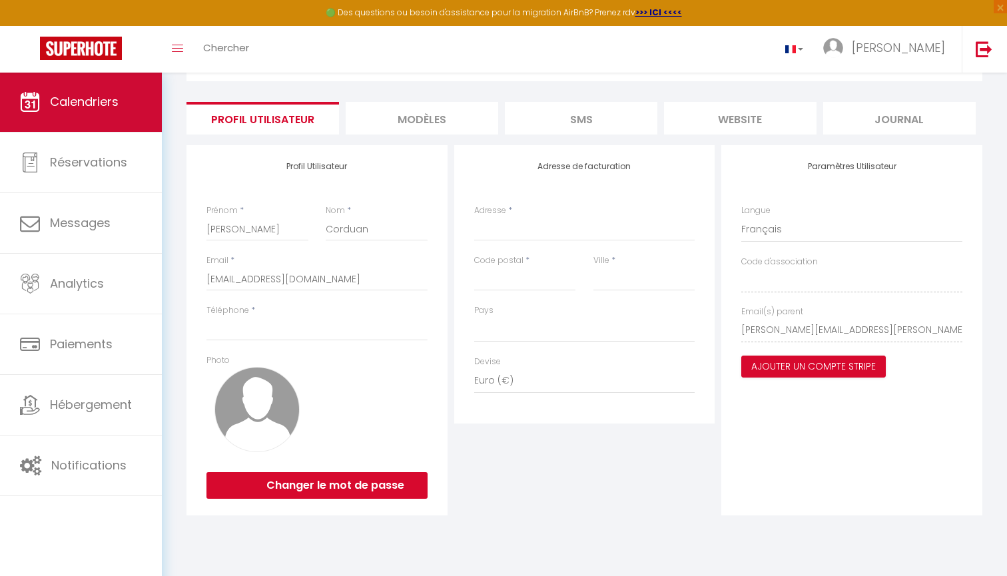
click at [50, 111] on link "Calendriers" at bounding box center [81, 102] width 162 height 60
